Goal: Information Seeking & Learning: Learn about a topic

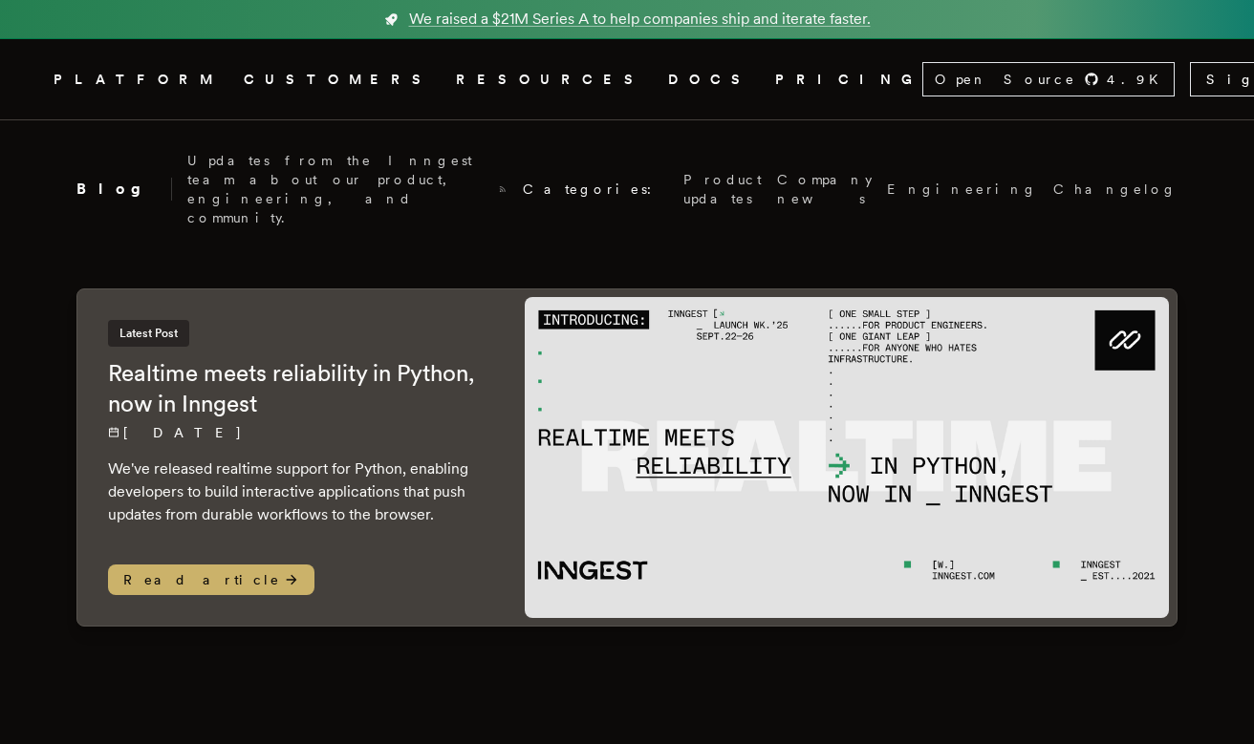
click at [334, 74] on link "CUSTOMERS" at bounding box center [338, 80] width 189 height 24
click at [213, 423] on p "[DATE]" at bounding box center [297, 432] width 378 height 19
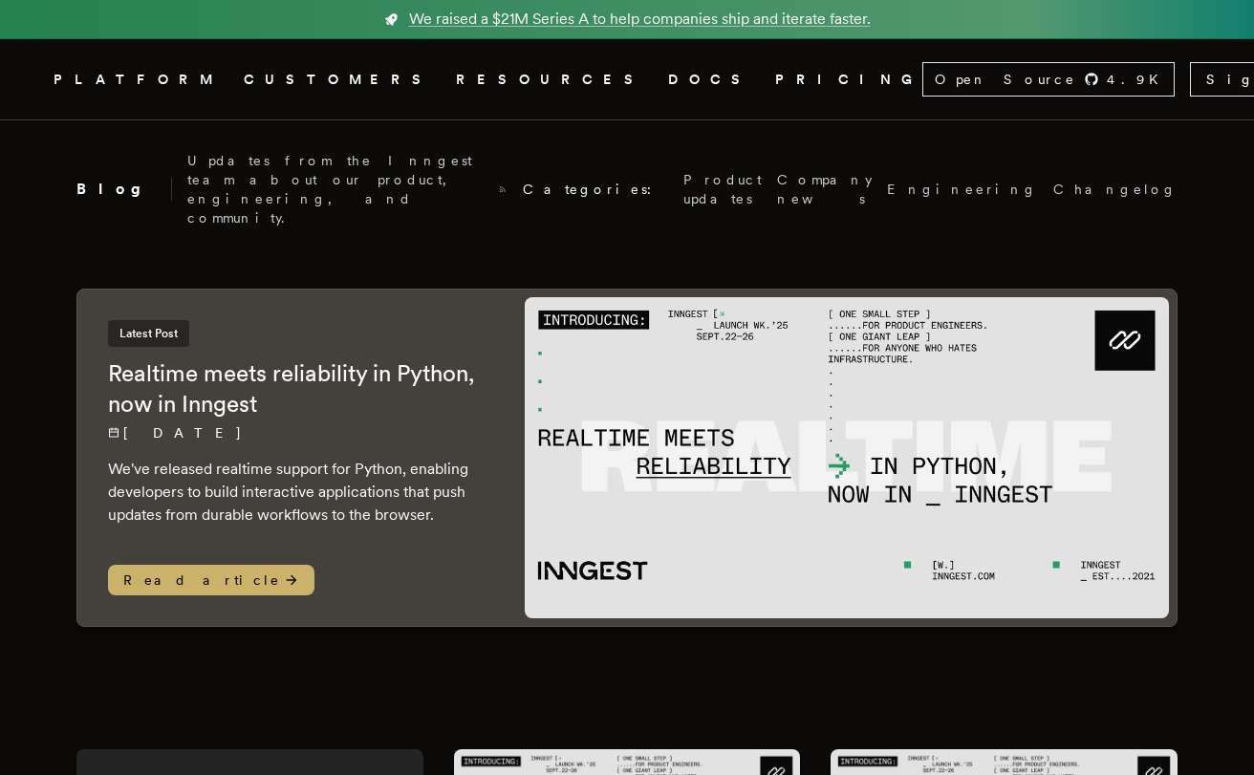
click at [668, 79] on link "DOCS" at bounding box center [710, 80] width 84 height 24
